Goal: Transaction & Acquisition: Purchase product/service

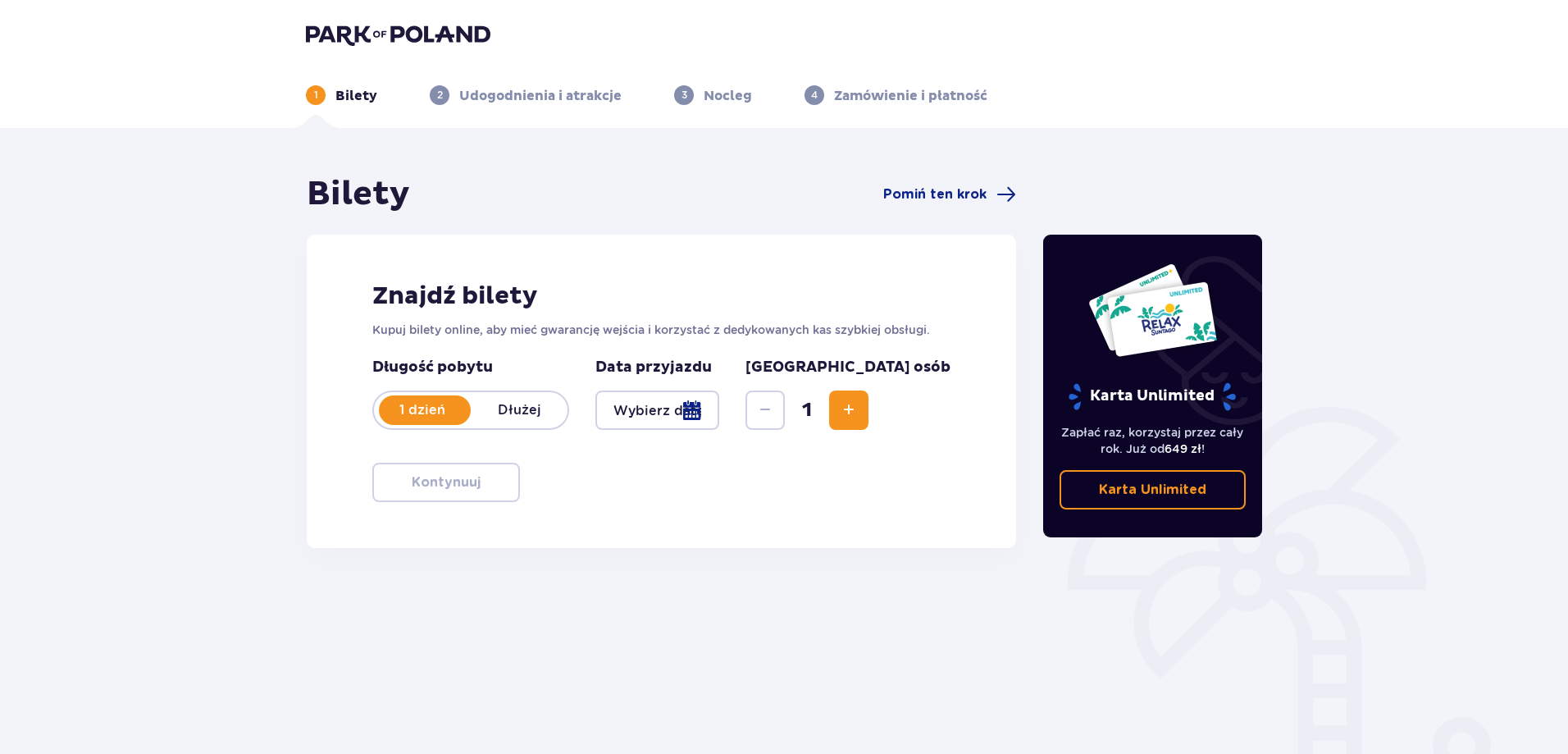
click at [719, 404] on div at bounding box center [658, 410] width 124 height 40
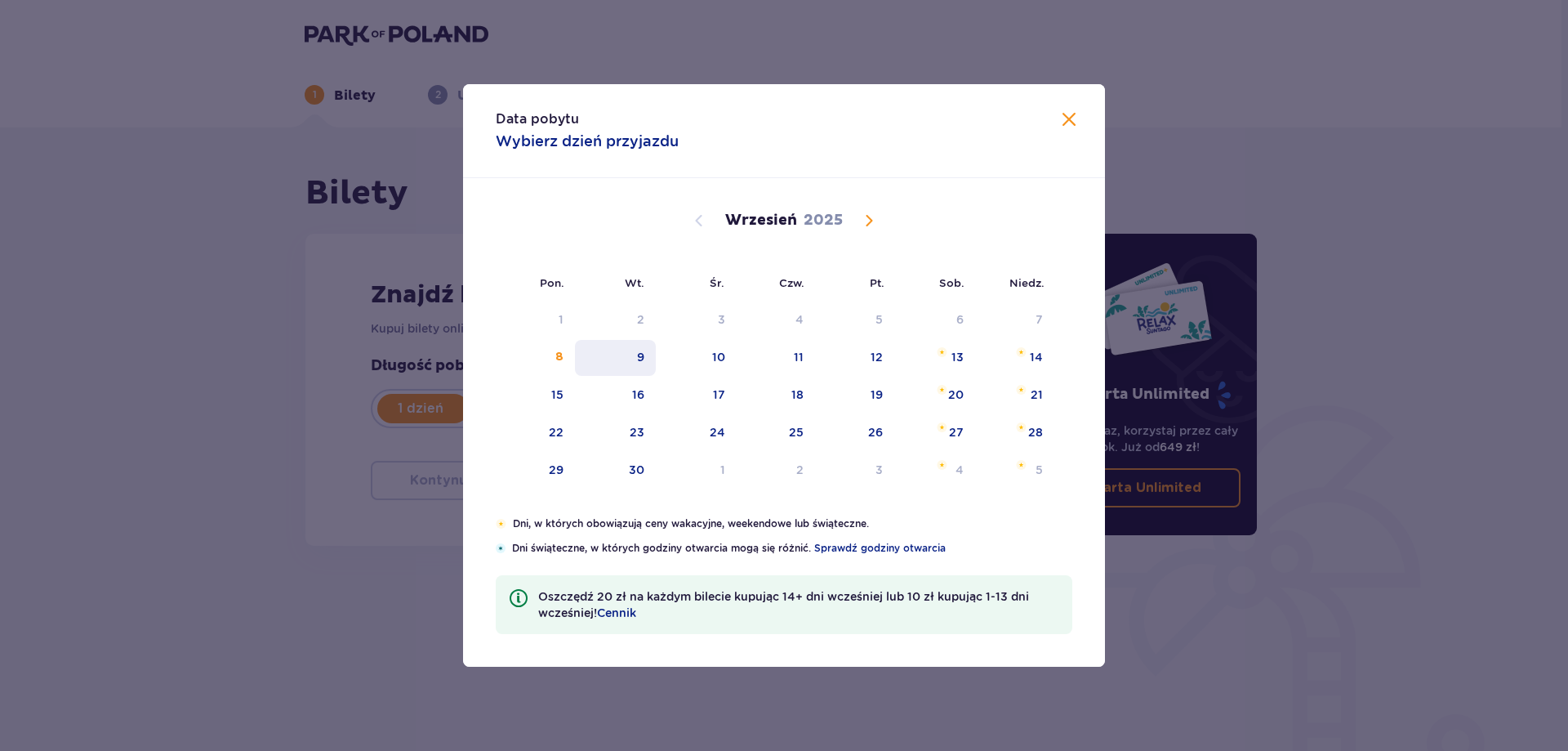
click at [622, 346] on div "9" at bounding box center [615, 357] width 81 height 36
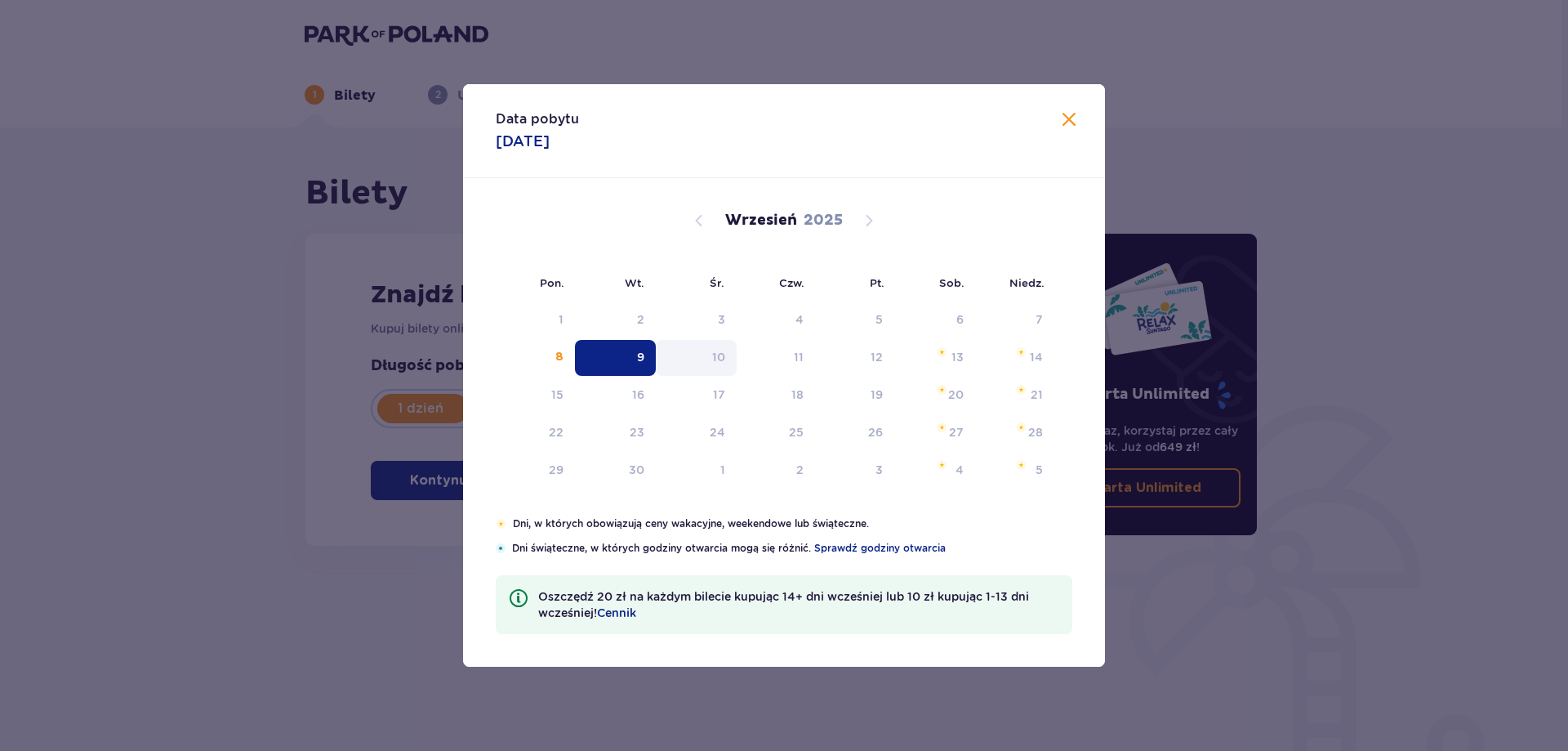
type input "[DATE]"
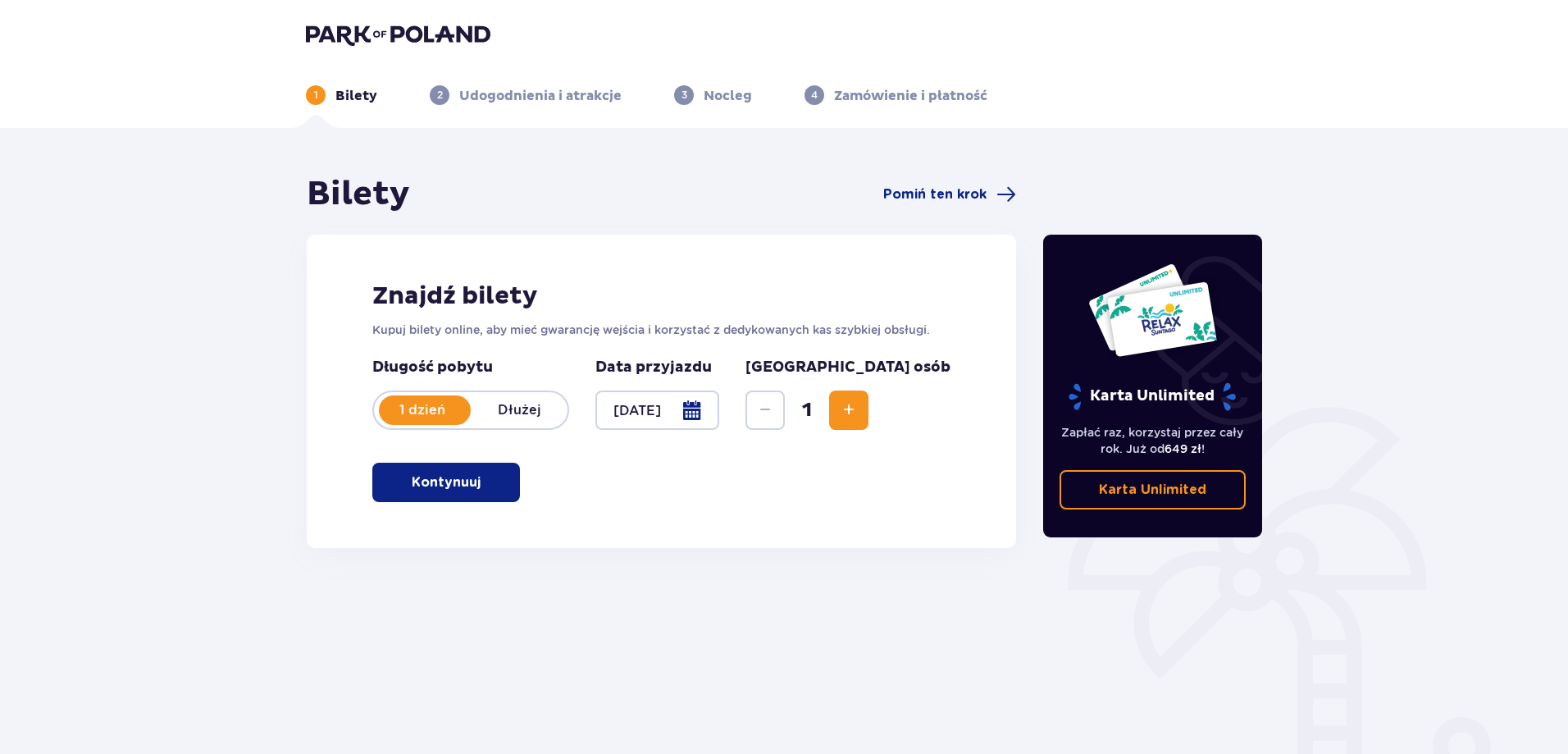
click at [479, 489] on span "button" at bounding box center [483, 482] width 19 height 19
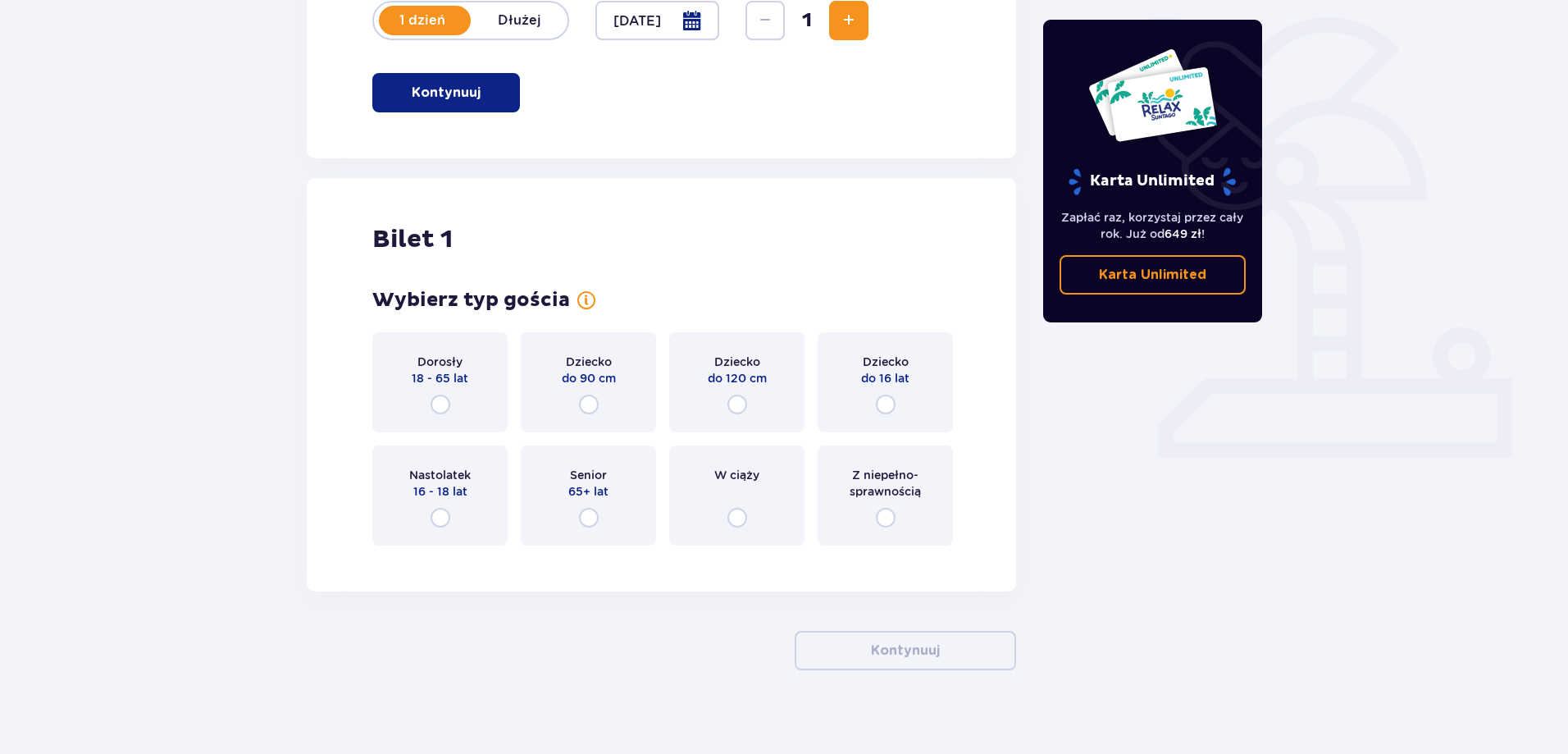
scroll to position [404, 0]
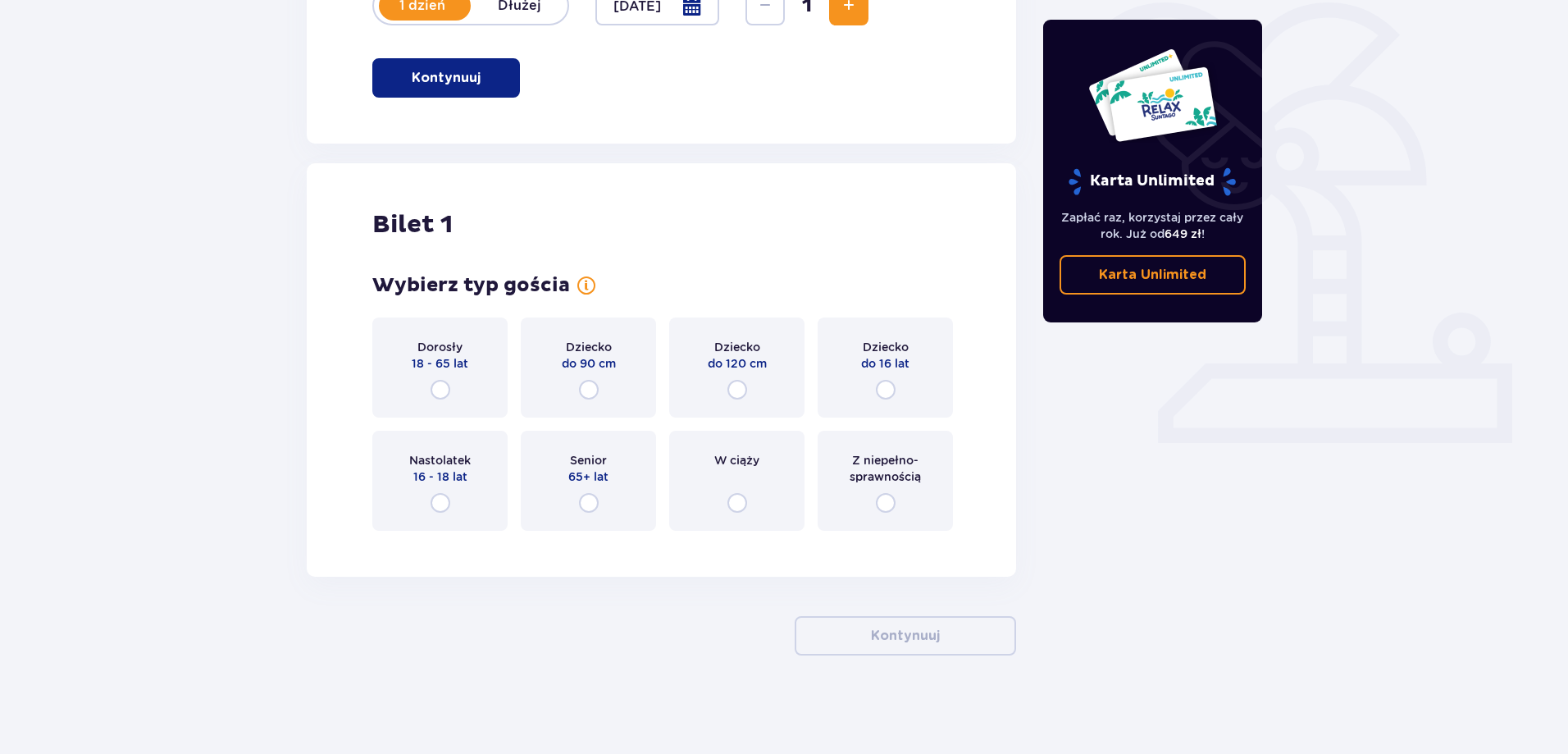
click at [420, 372] on div "Dorosły 18 - 65 lat" at bounding box center [439, 367] width 135 height 100
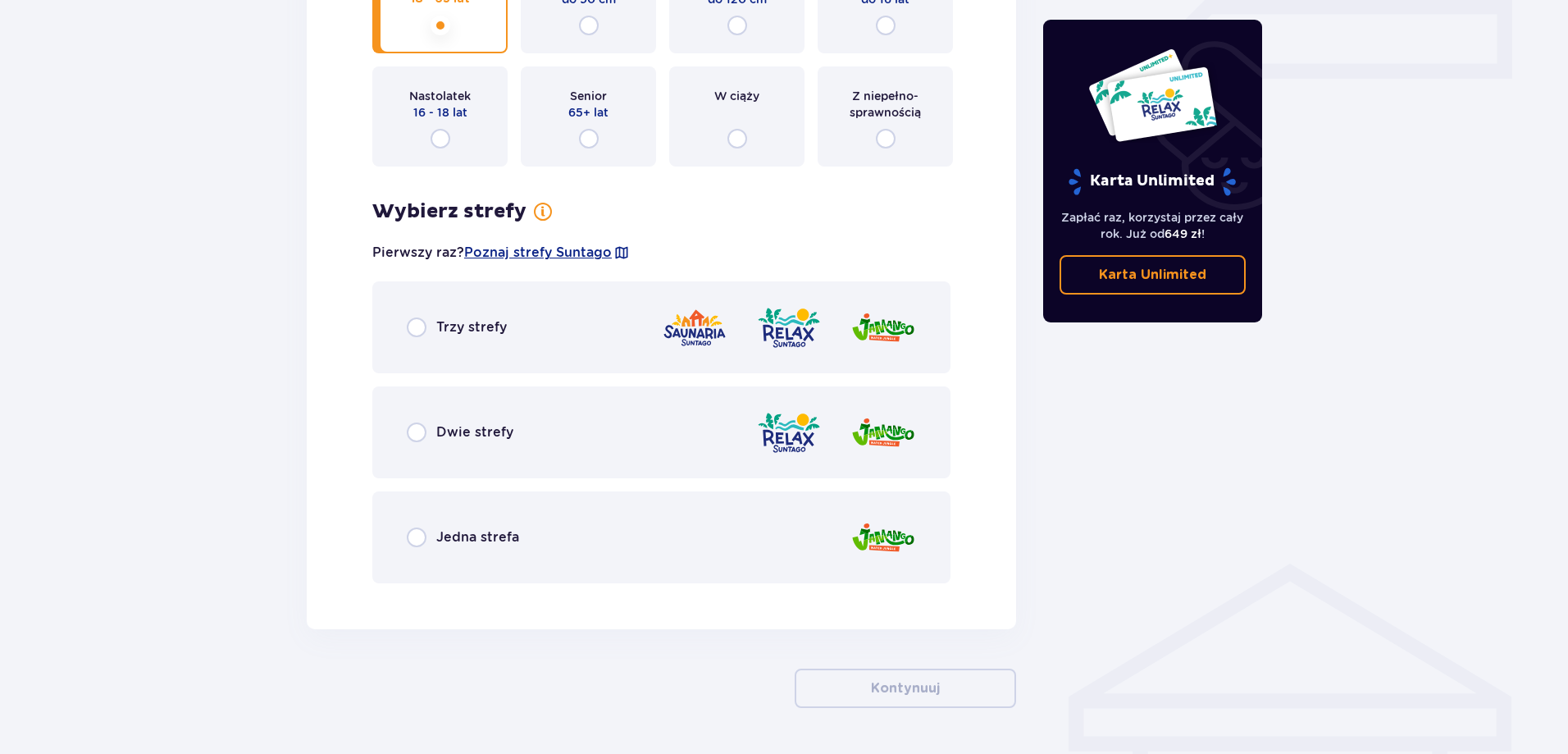
scroll to position [821, 0]
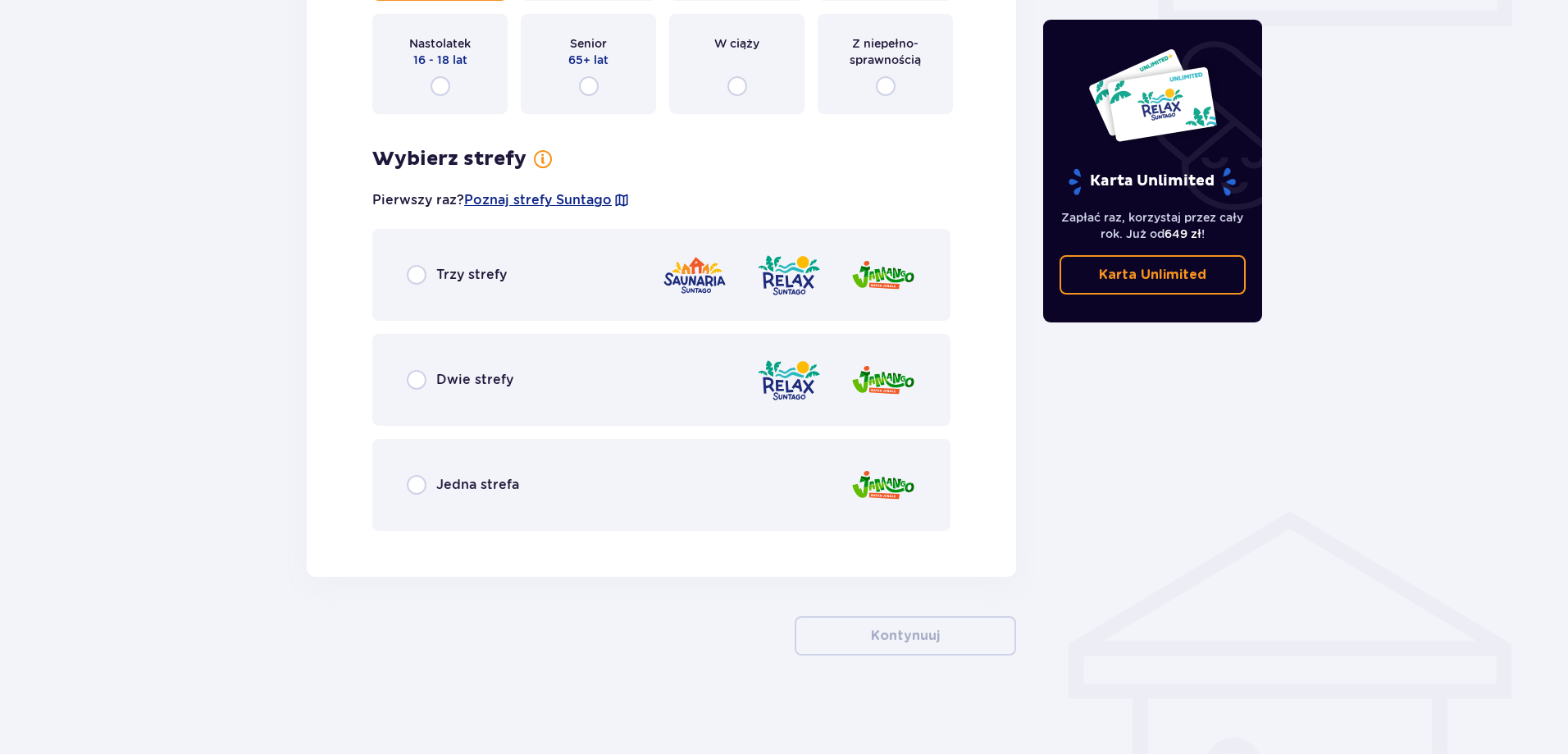
click at [577, 280] on div "Trzy strefy" at bounding box center [661, 275] width 578 height 92
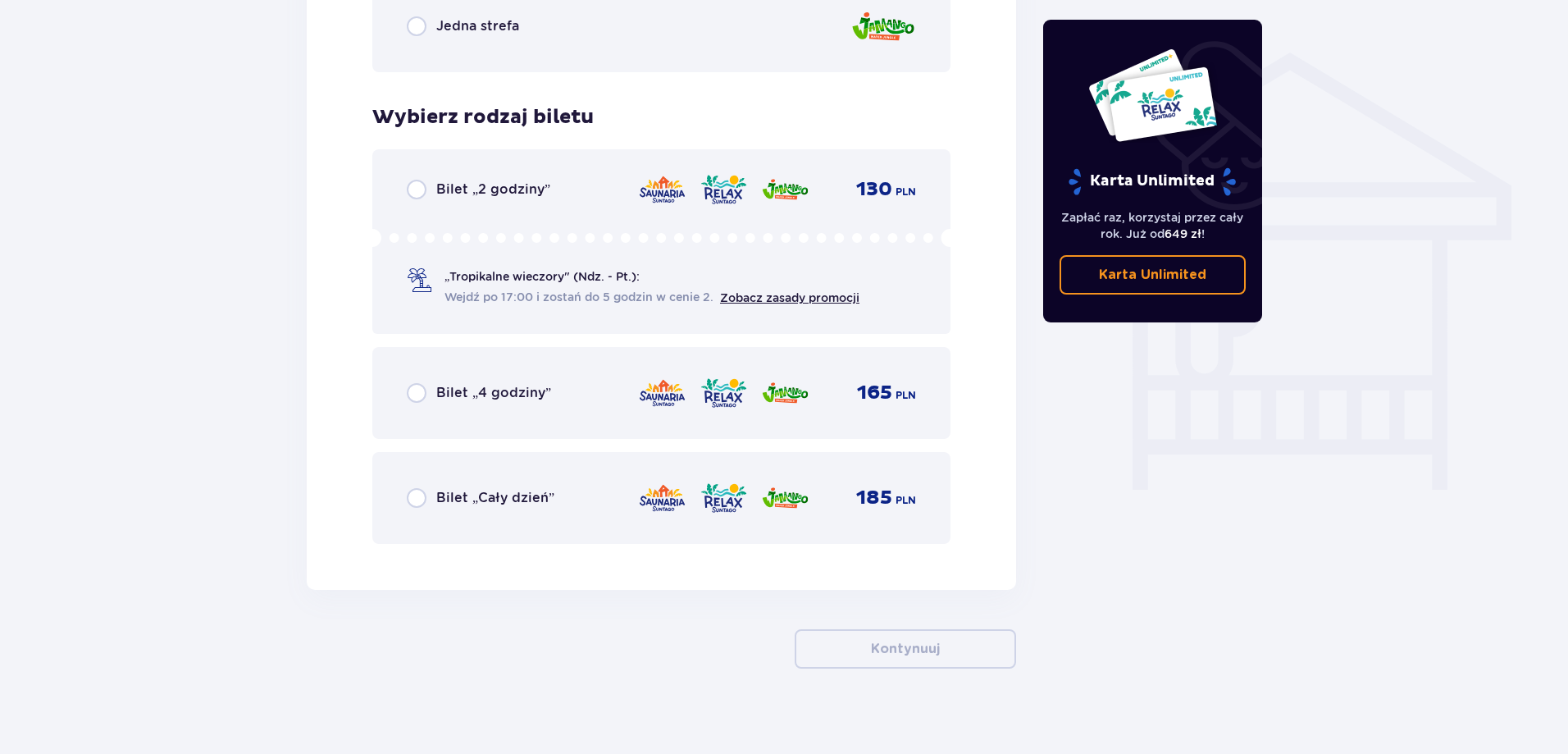
scroll to position [1292, 0]
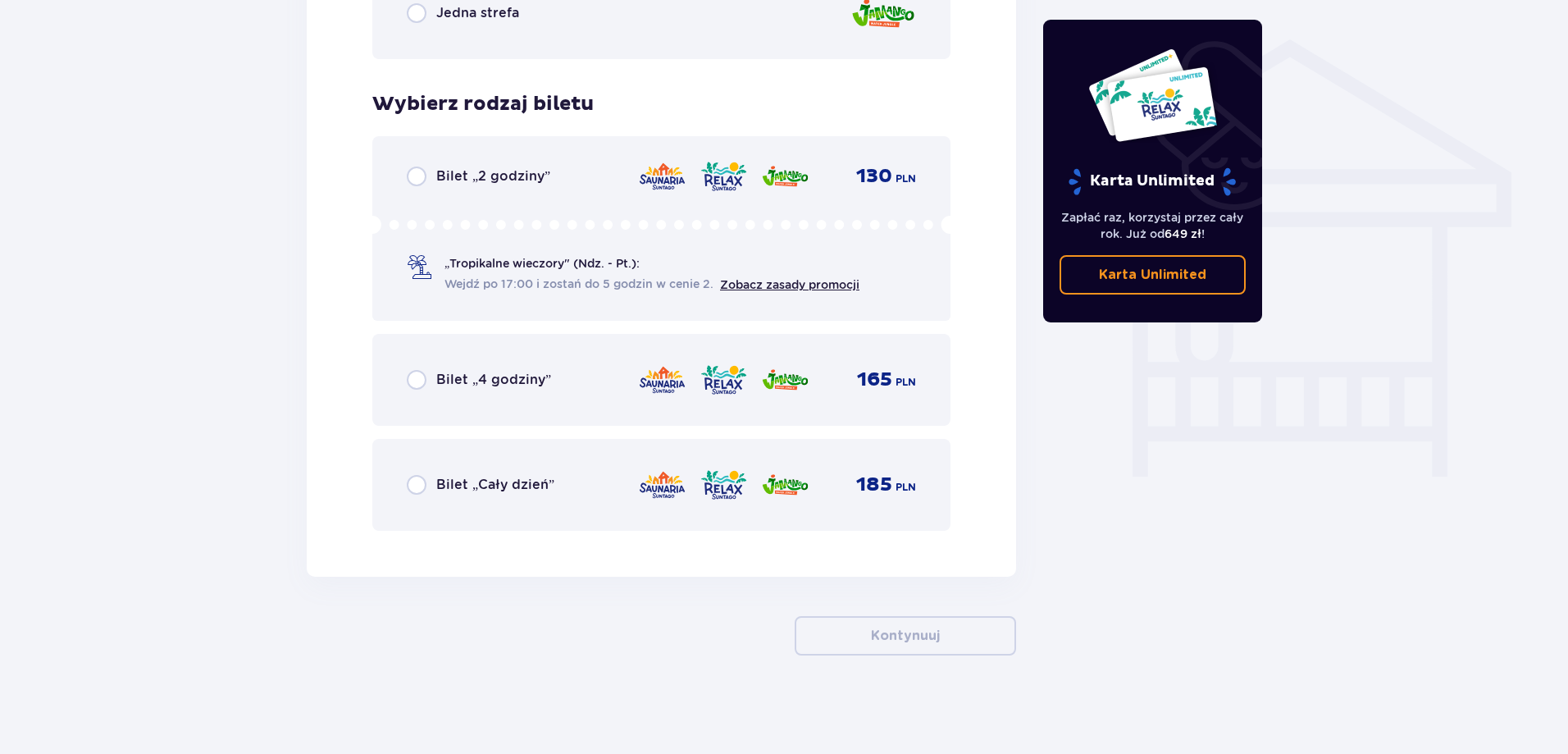
click at [606, 468] on div "Bilet „Cały dzień” 185 PLN" at bounding box center [661, 484] width 509 height 34
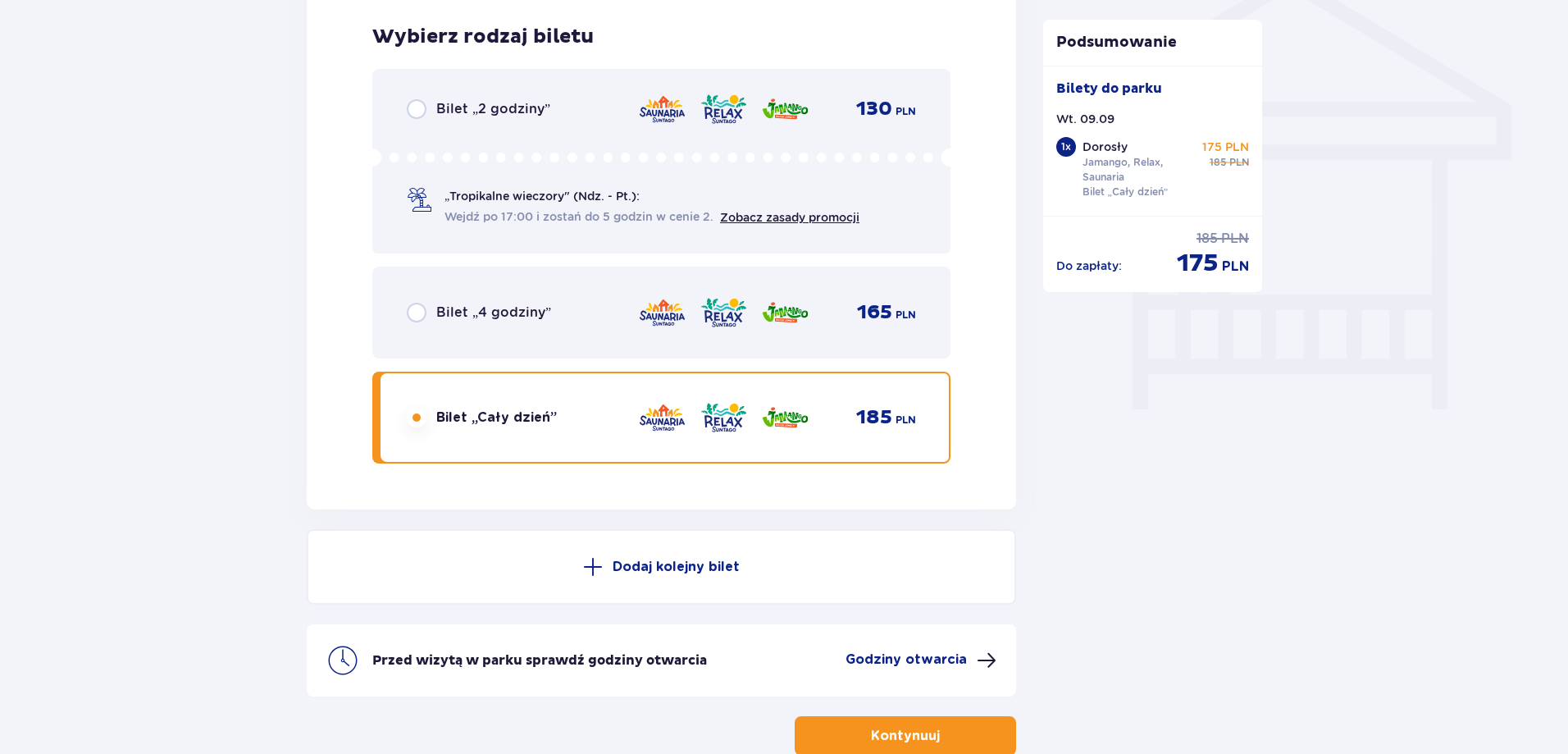
scroll to position [1214, 0]
